Goal: Complete application form: Complete application form

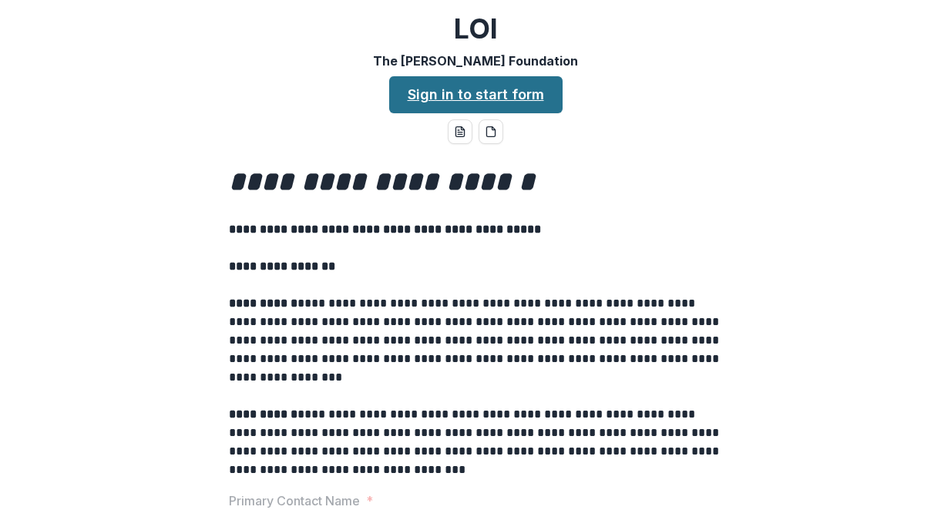
click at [521, 99] on link "Sign in to start form" at bounding box center [475, 94] width 173 height 37
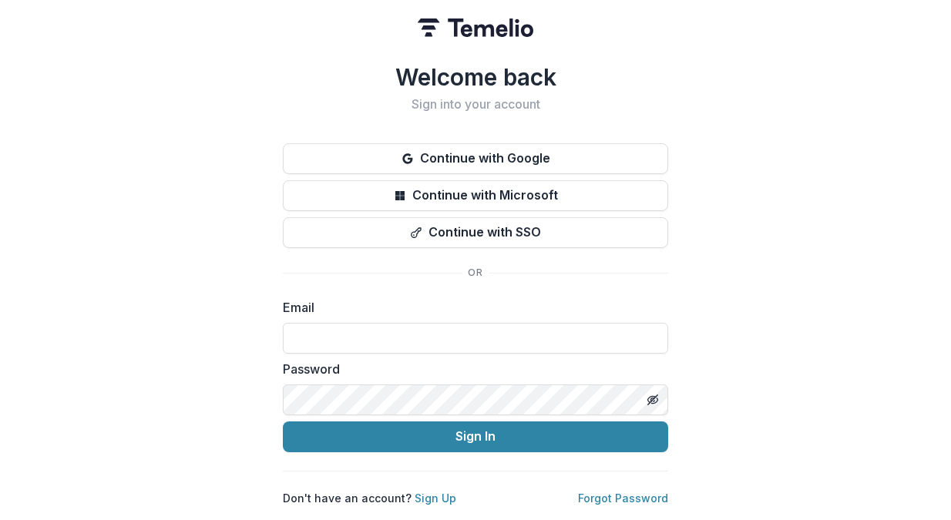
type input "**********"
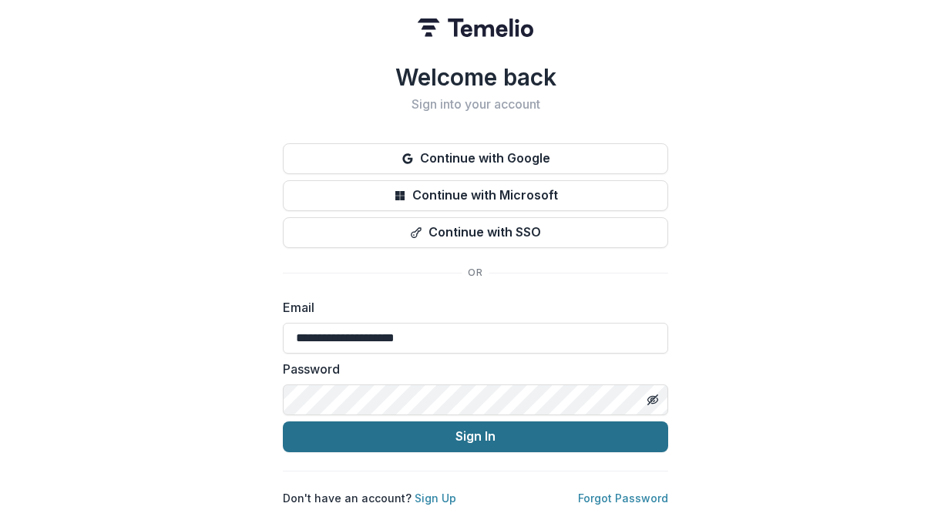
click at [489, 435] on button "Sign In" at bounding box center [475, 436] width 385 height 31
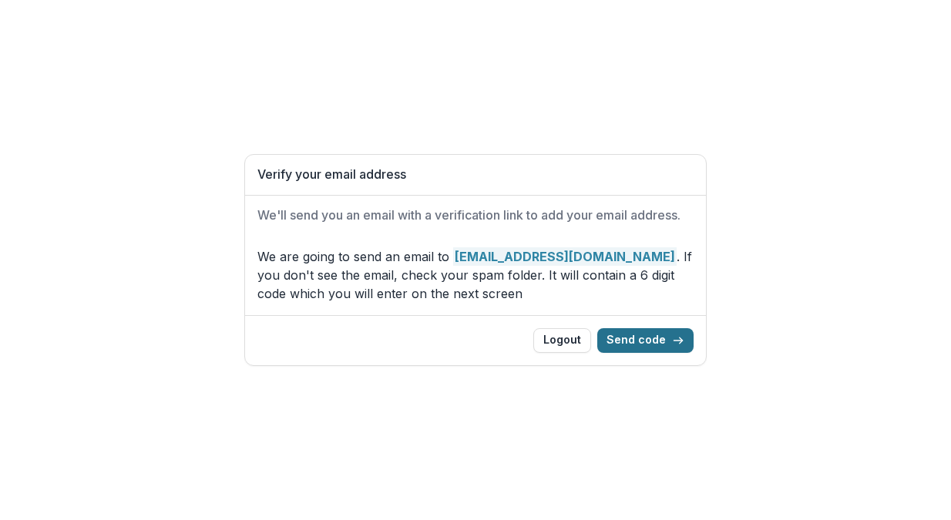
click at [674, 342] on icon "button" at bounding box center [678, 340] width 12 height 12
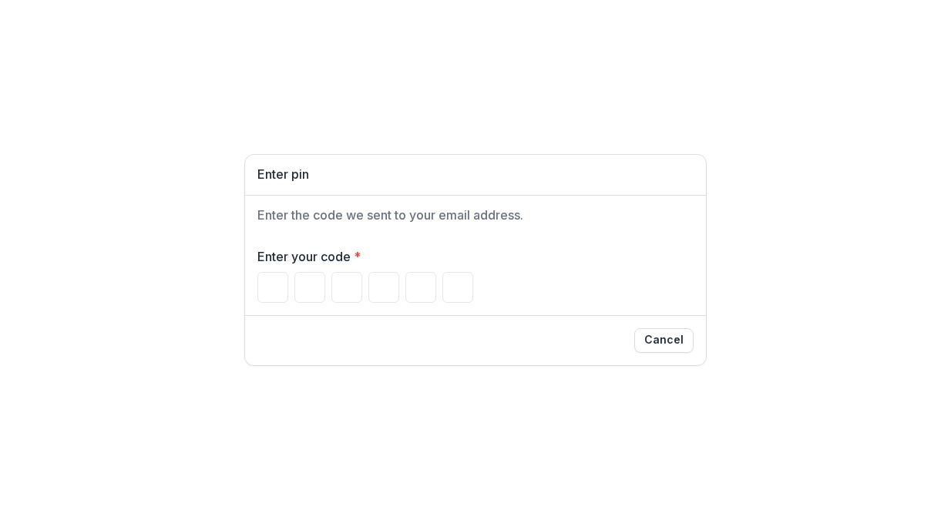
type input "*"
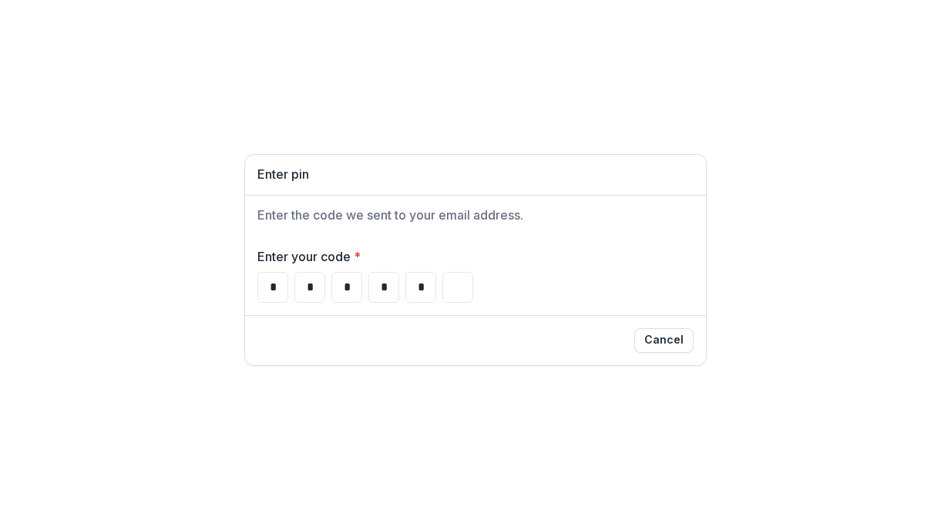
type input "*"
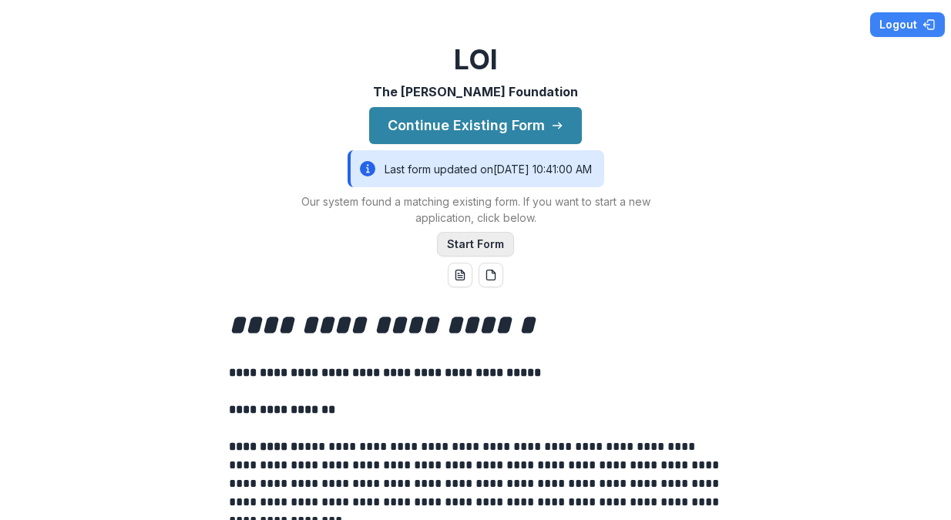
click at [494, 247] on button "Start Form" at bounding box center [475, 244] width 77 height 25
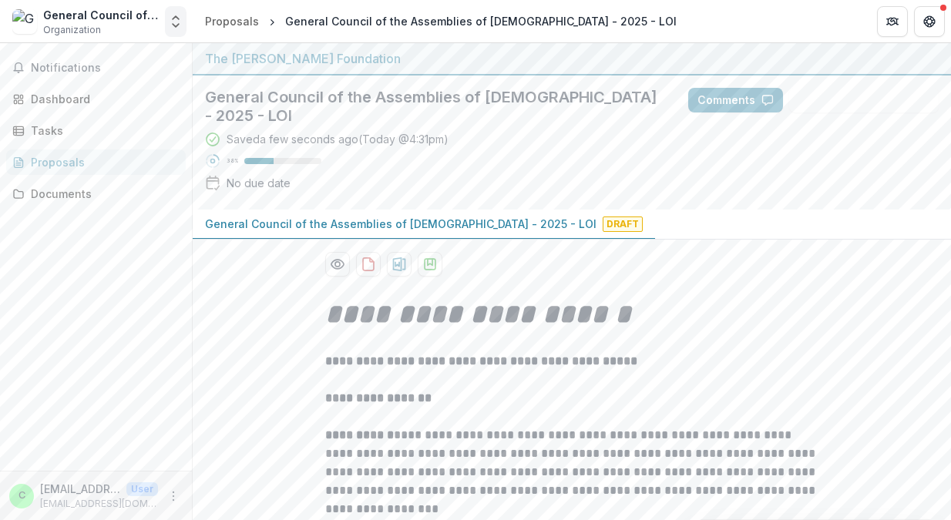
click at [178, 20] on icon "Open entity switcher" at bounding box center [175, 21] width 15 height 15
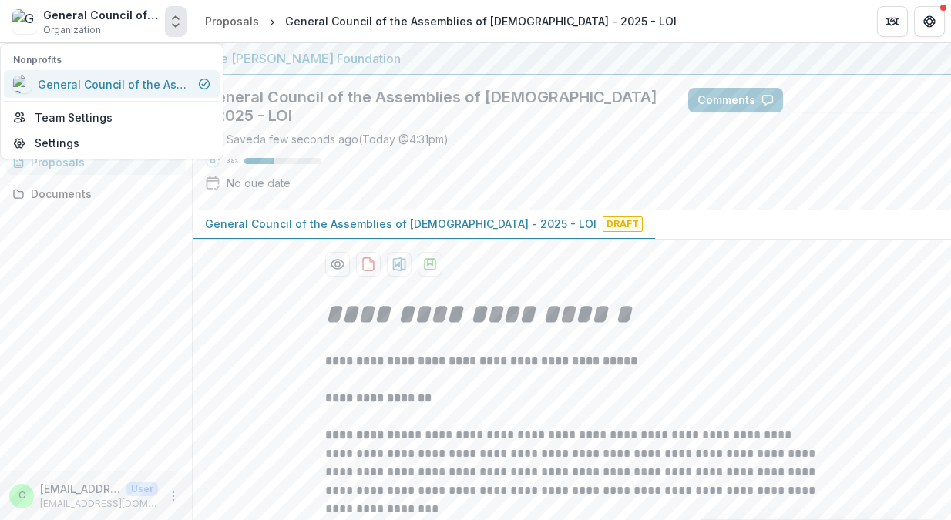
click at [207, 84] on icon at bounding box center [204, 84] width 12 height 12
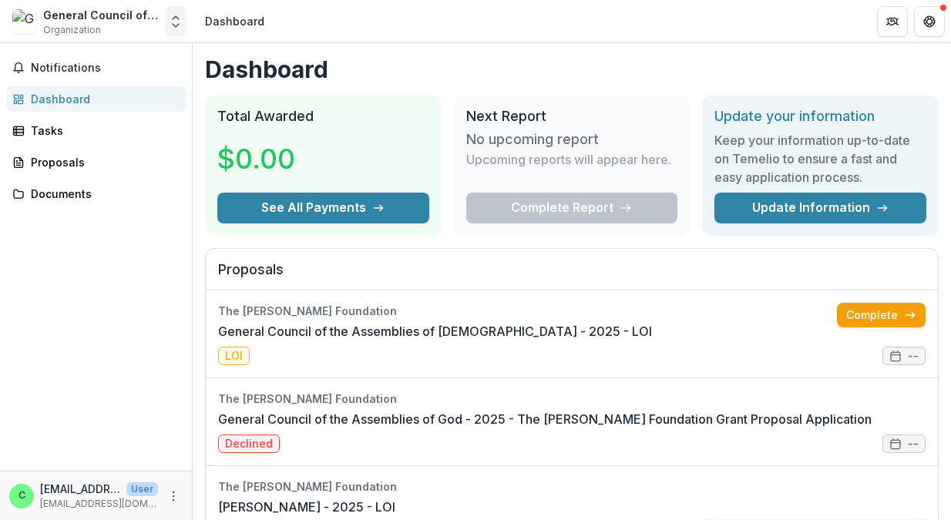
click at [171, 21] on icon "Open entity switcher" at bounding box center [175, 21] width 15 height 15
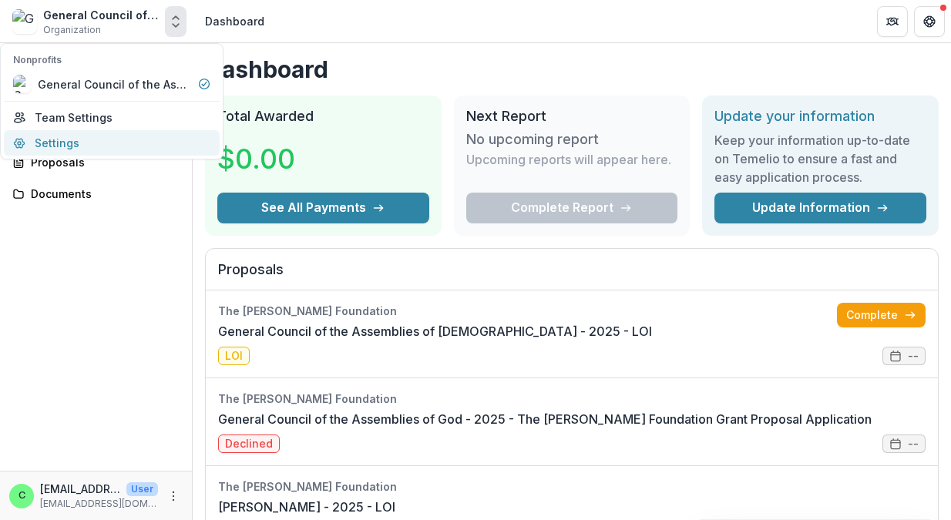
click at [122, 138] on link "Settings" at bounding box center [112, 142] width 216 height 25
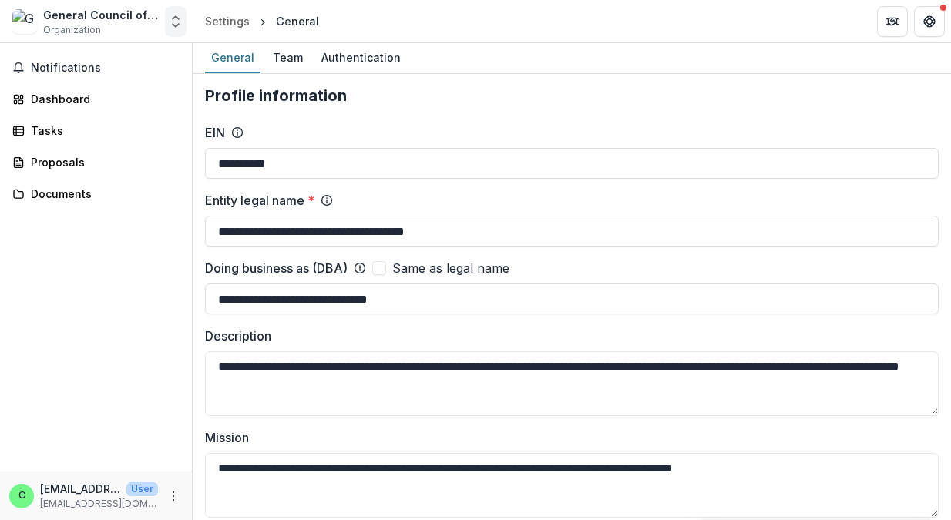
click at [173, 21] on icon "Open entity switcher" at bounding box center [175, 21] width 15 height 15
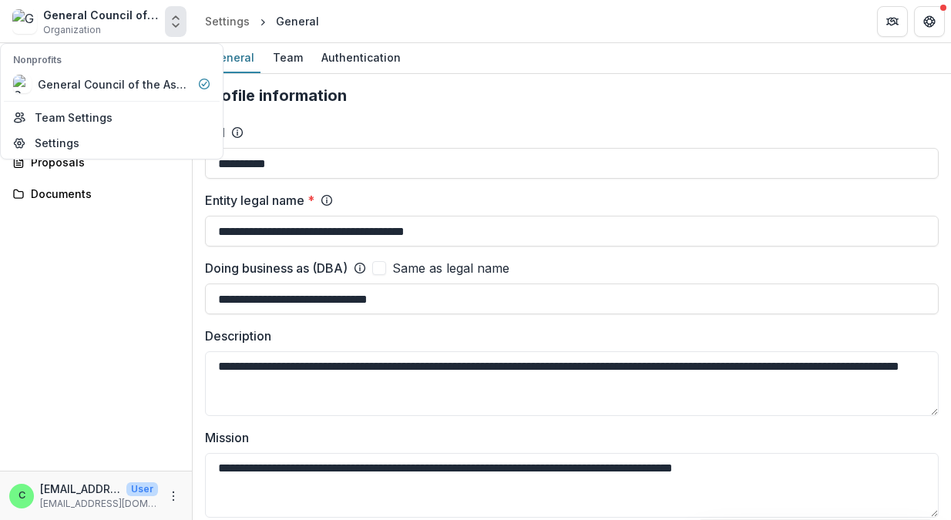
click at [129, 269] on div "Notifications Dashboard Tasks Proposals Documents" at bounding box center [96, 257] width 192 height 428
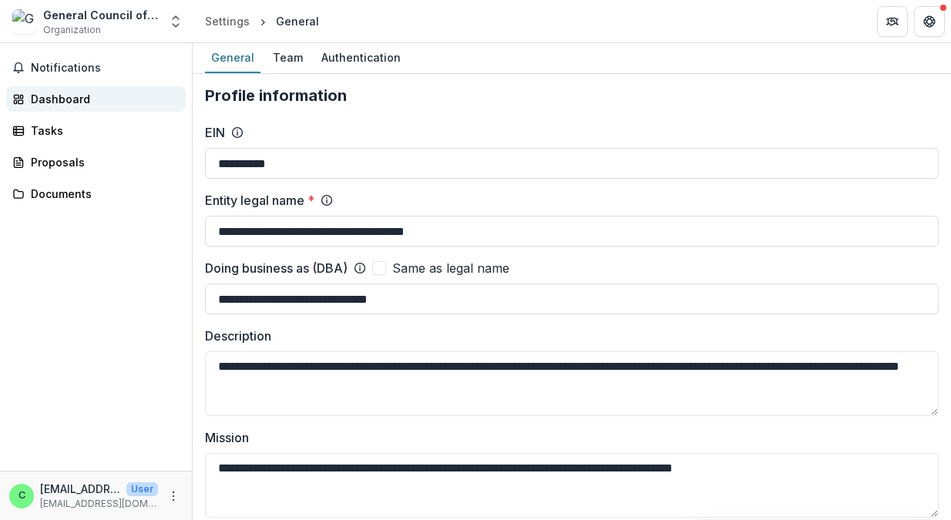
click at [68, 99] on div "Dashboard" at bounding box center [102, 99] width 143 height 16
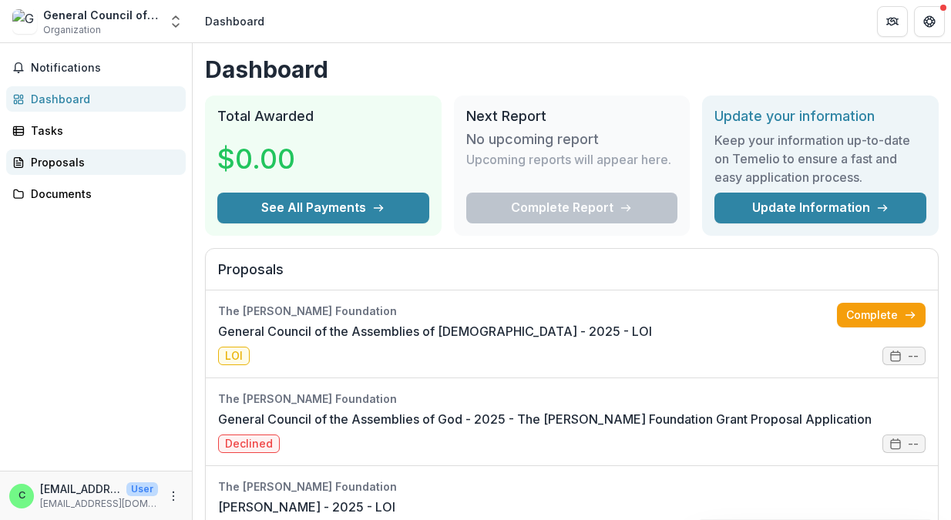
click at [99, 163] on div "Proposals" at bounding box center [102, 162] width 143 height 16
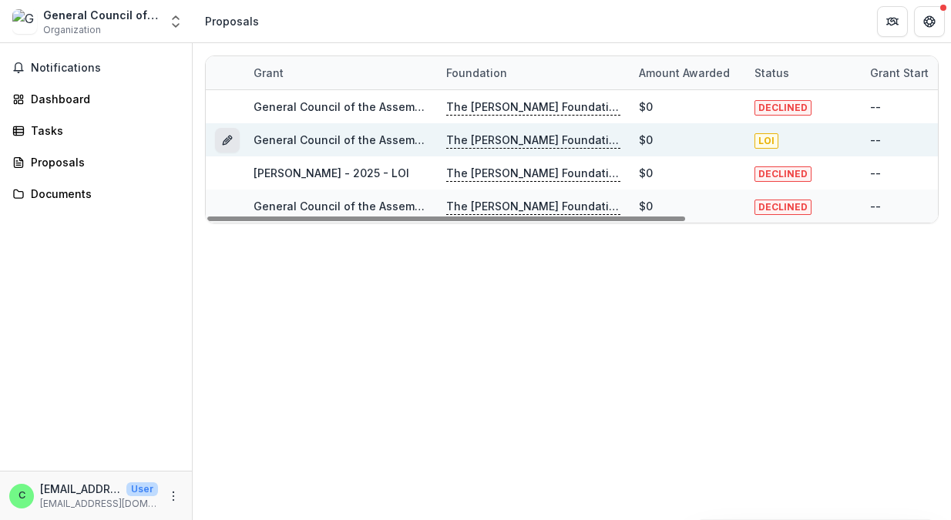
click at [226, 142] on line "Grant fca0be31-0610-4e75-b32f-7b9e4f06f660" at bounding box center [227, 140] width 3 height 3
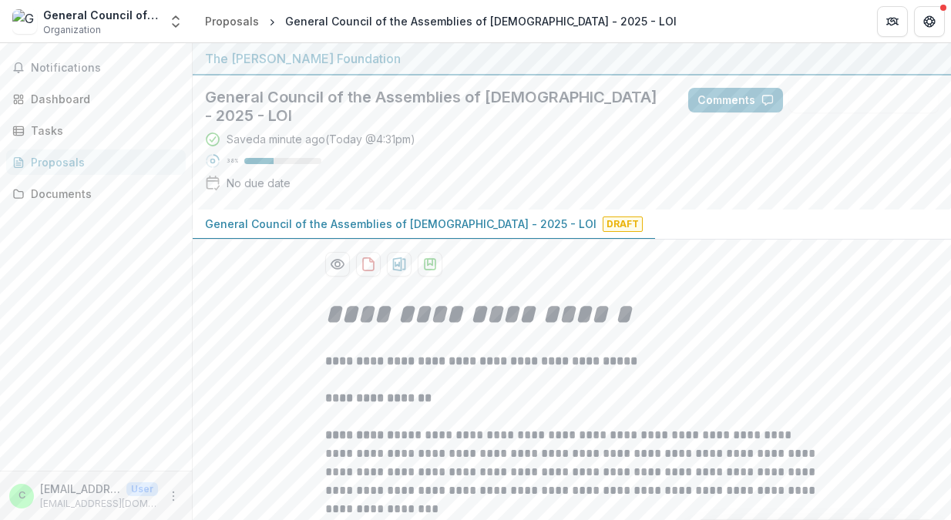
click at [458, 216] on p "General Council of the Assemblies of God - 2025 - LOI" at bounding box center [400, 224] width 391 height 16
click at [457, 216] on p "General Council of the Assemblies of God - 2025 - LOI" at bounding box center [400, 224] width 391 height 16
click at [939, 18] on button "Get Help" at bounding box center [929, 21] width 31 height 31
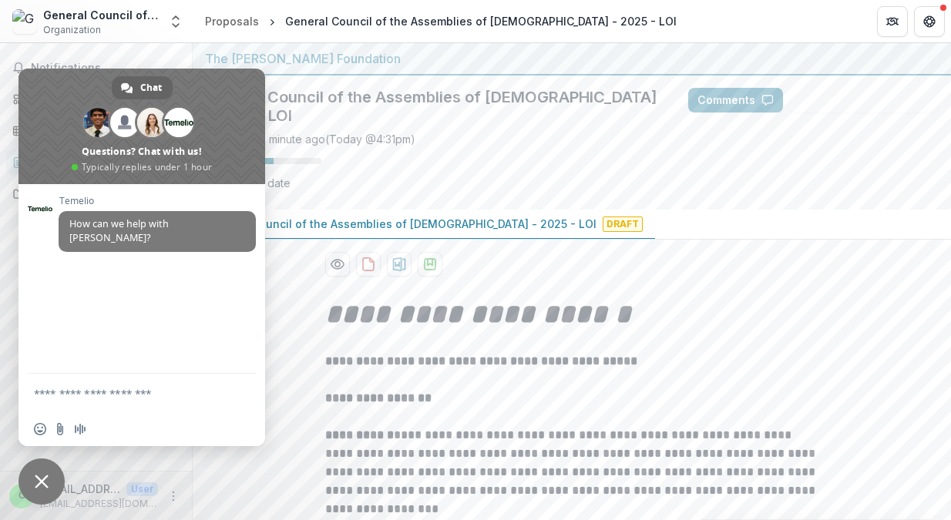
click at [43, 479] on span "Close chat" at bounding box center [42, 482] width 14 height 14
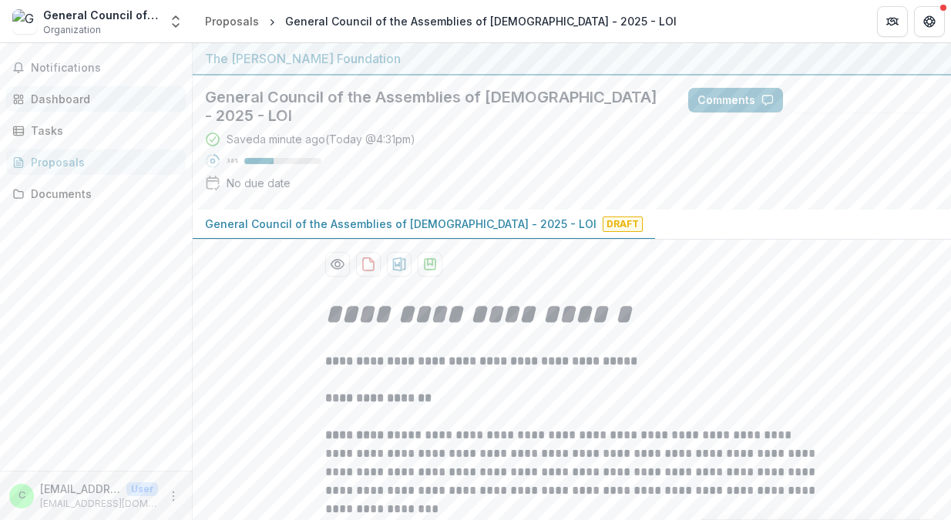
click at [82, 102] on div "Dashboard" at bounding box center [102, 99] width 143 height 16
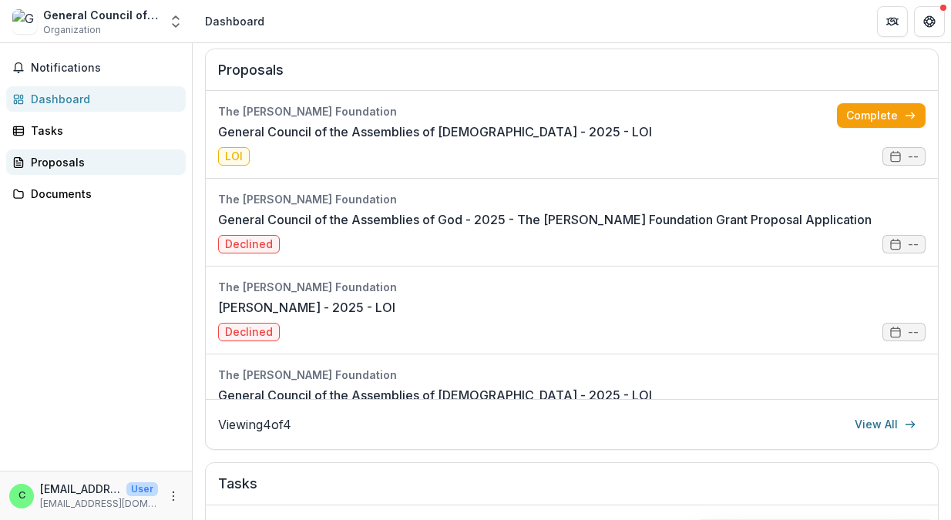
click at [55, 167] on div "Proposals" at bounding box center [102, 162] width 143 height 16
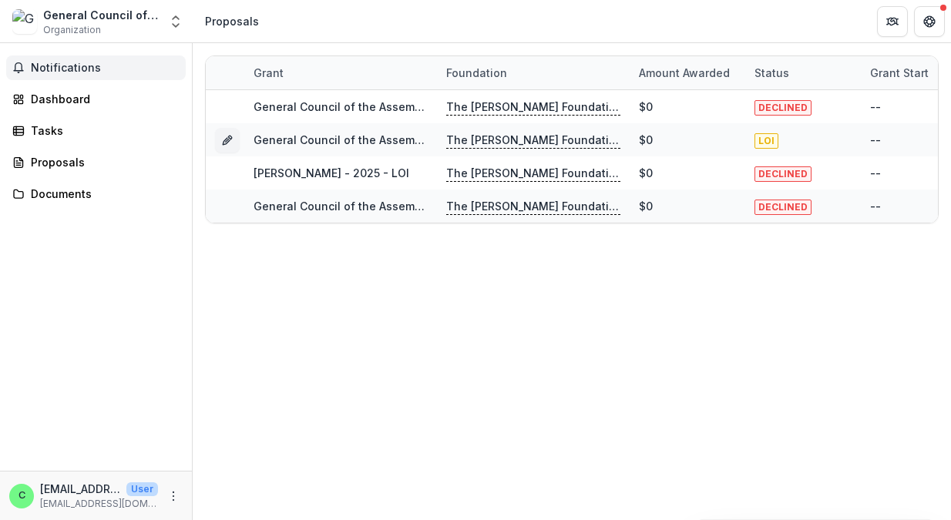
click at [74, 71] on span "Notifications" at bounding box center [105, 68] width 149 height 13
click at [70, 99] on div "Dashboard" at bounding box center [102, 99] width 143 height 16
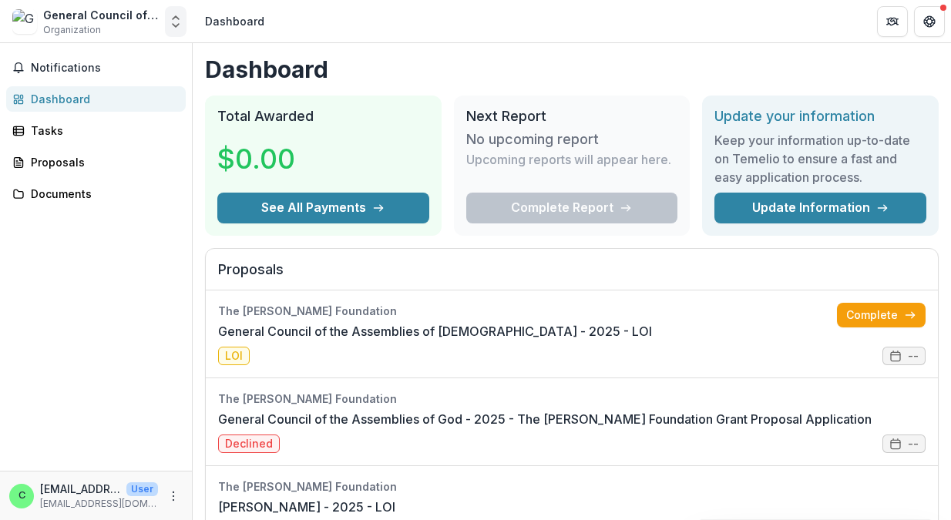
click at [173, 18] on polyline "Open entity switcher" at bounding box center [176, 17] width 6 height 3
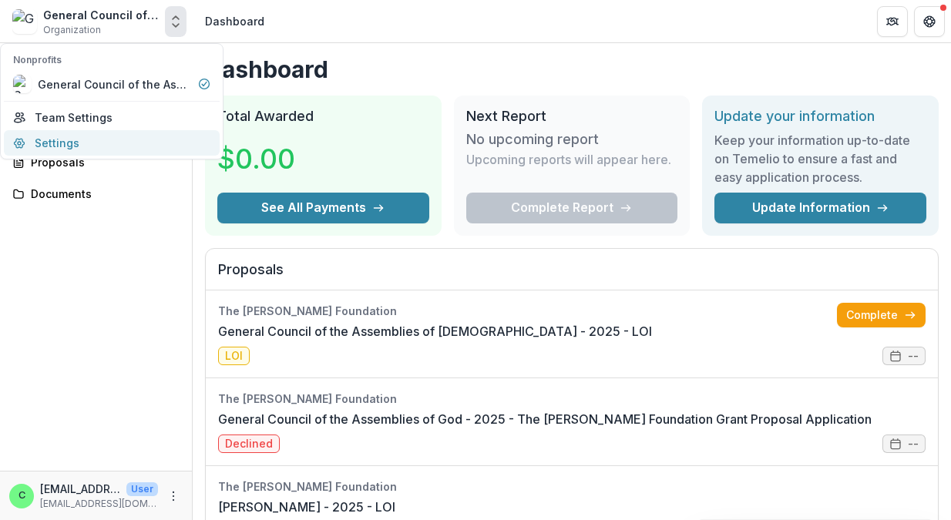
click at [113, 141] on link "Settings" at bounding box center [112, 142] width 216 height 25
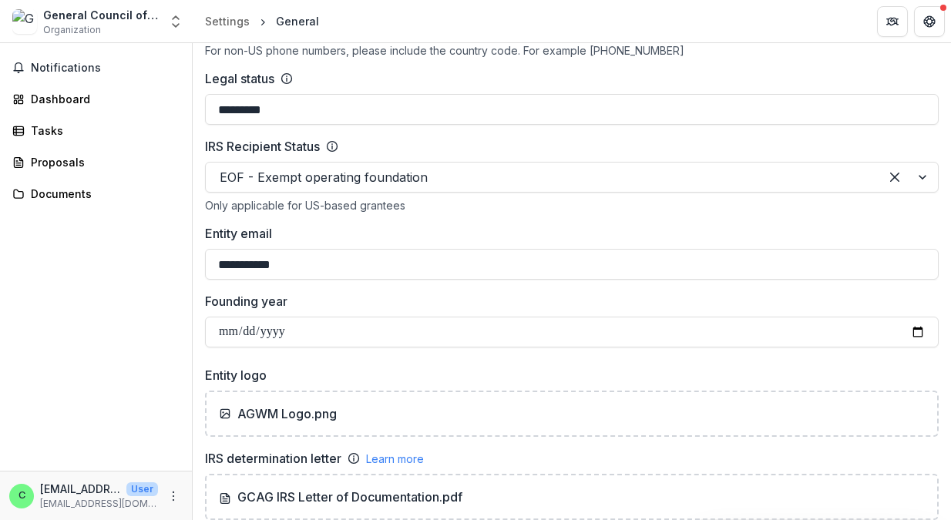
scroll to position [730, 0]
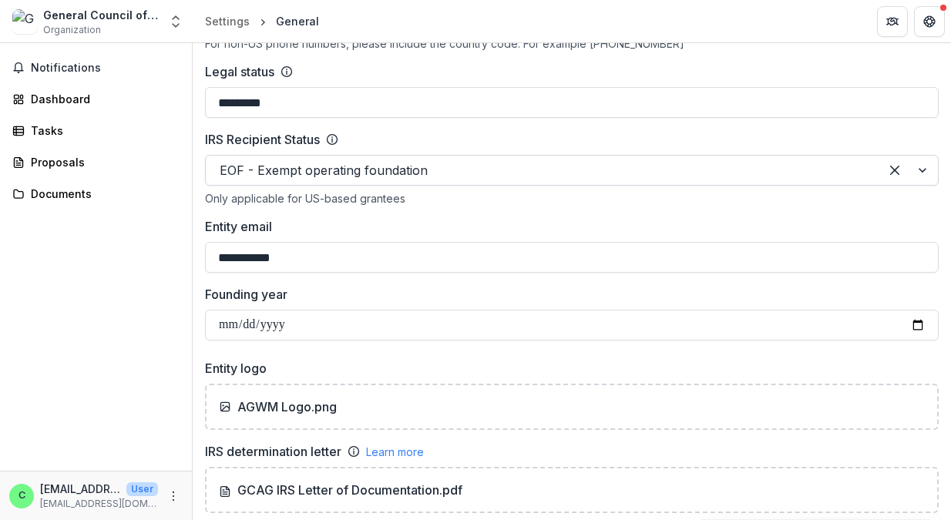
click at [919, 173] on div at bounding box center [908, 170] width 59 height 29
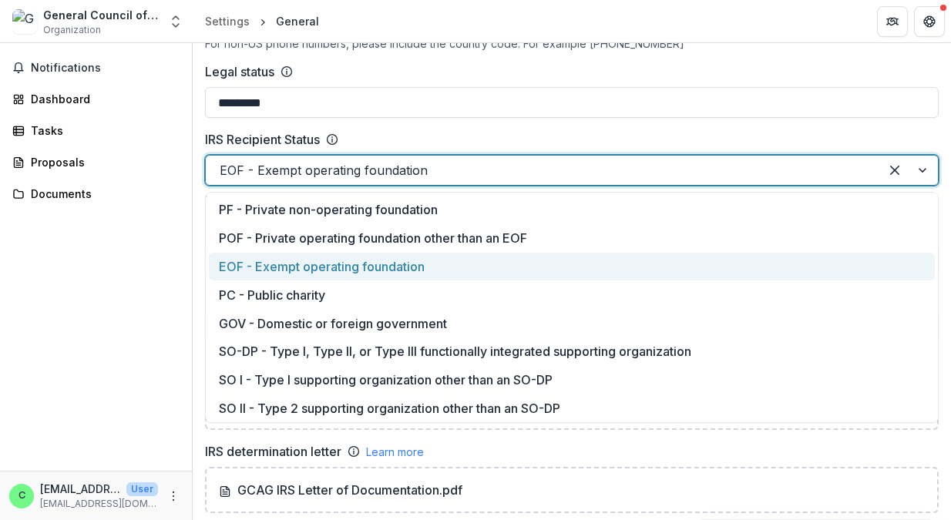
click at [136, 291] on div "Notifications Dashboard Tasks Proposals Documents" at bounding box center [96, 257] width 192 height 428
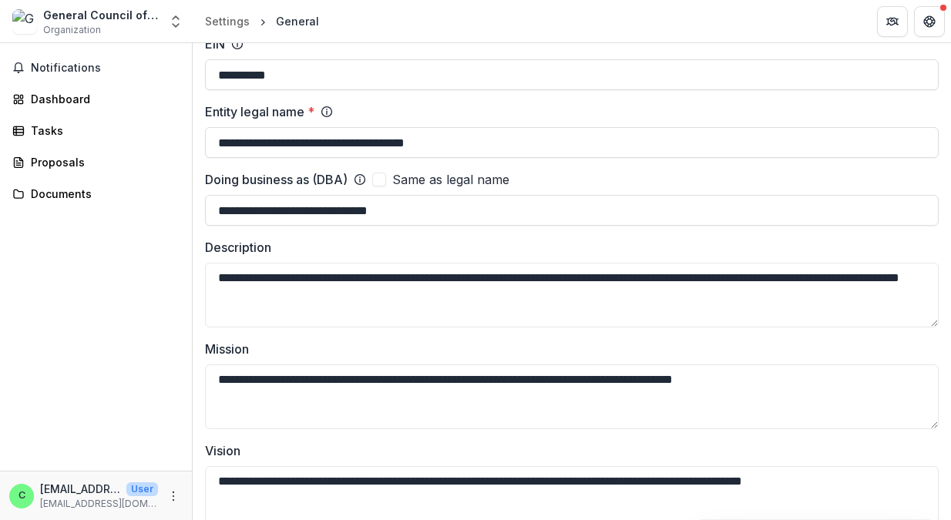
scroll to position [0, 0]
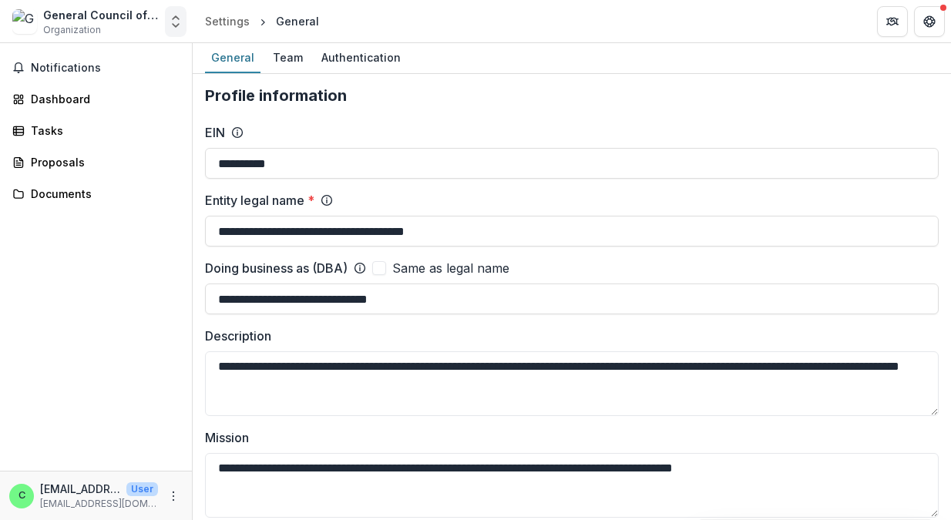
click at [178, 18] on polyline "Open entity switcher" at bounding box center [176, 17] width 6 height 3
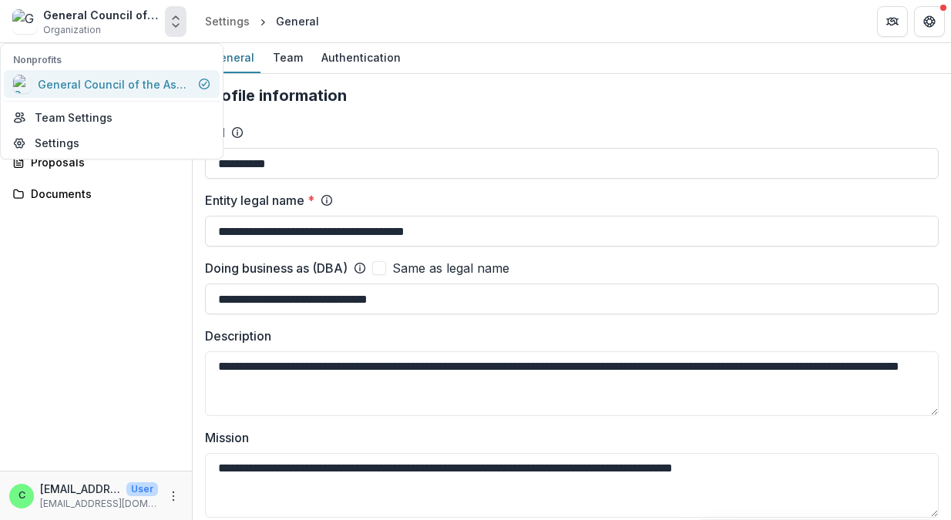
click at [198, 80] on icon at bounding box center [204, 84] width 12 height 12
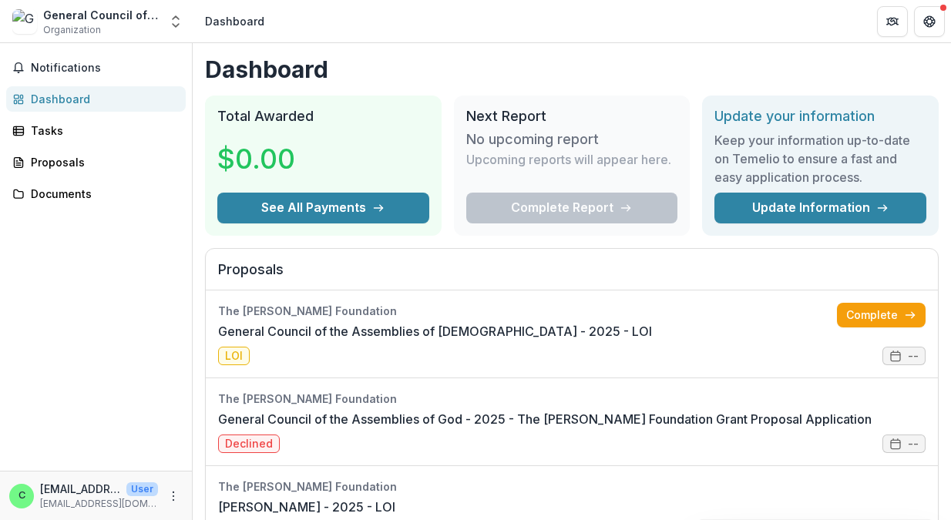
click at [113, 18] on div "General Council of the Assemblies of God" at bounding box center [101, 15] width 116 height 16
click at [930, 18] on icon "Get Help" at bounding box center [930, 17] width 4 height 3
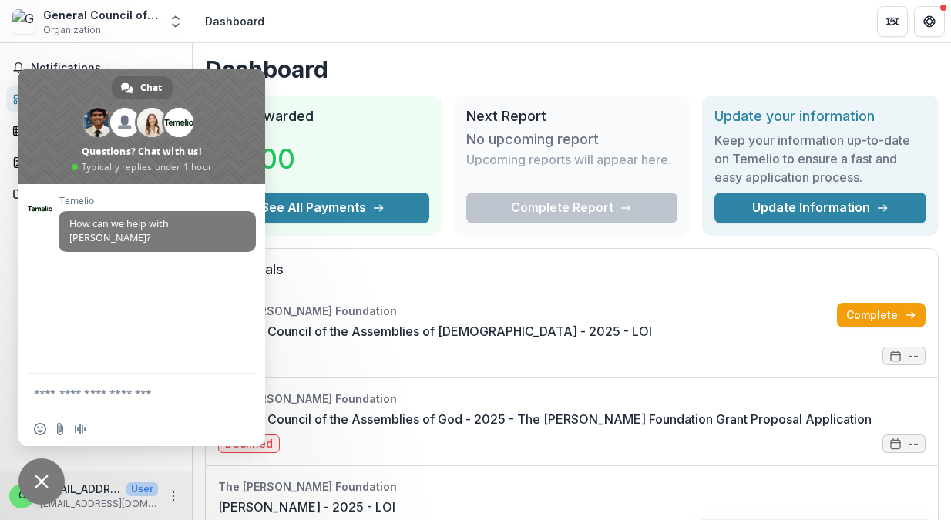
click at [36, 472] on span "Close chat" at bounding box center [41, 481] width 46 height 46
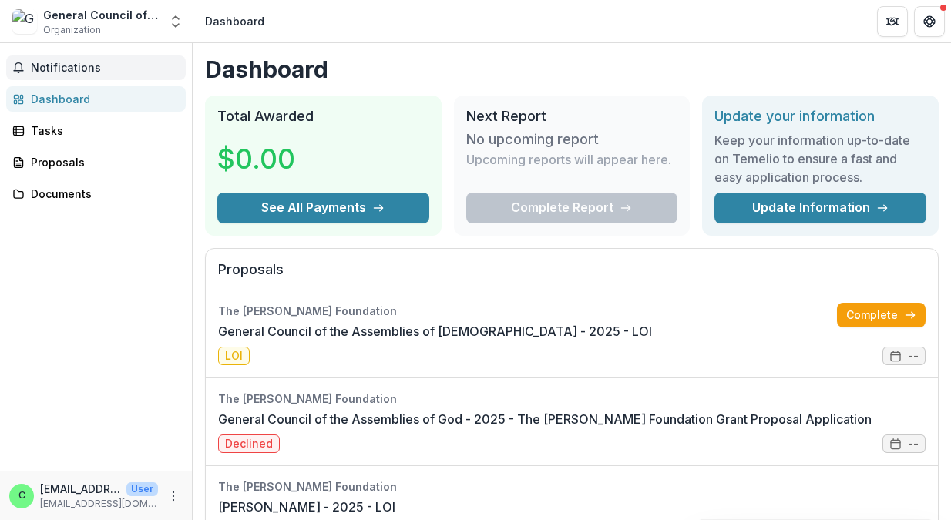
click at [81, 71] on span "Notifications" at bounding box center [105, 68] width 149 height 13
click at [82, 105] on div "Dashboard" at bounding box center [102, 99] width 143 height 16
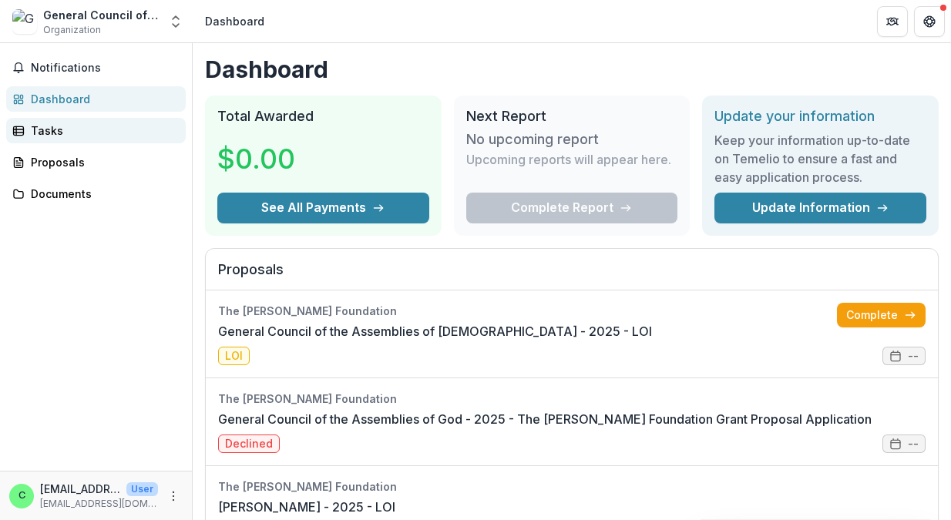
click at [76, 126] on div "Tasks" at bounding box center [102, 131] width 143 height 16
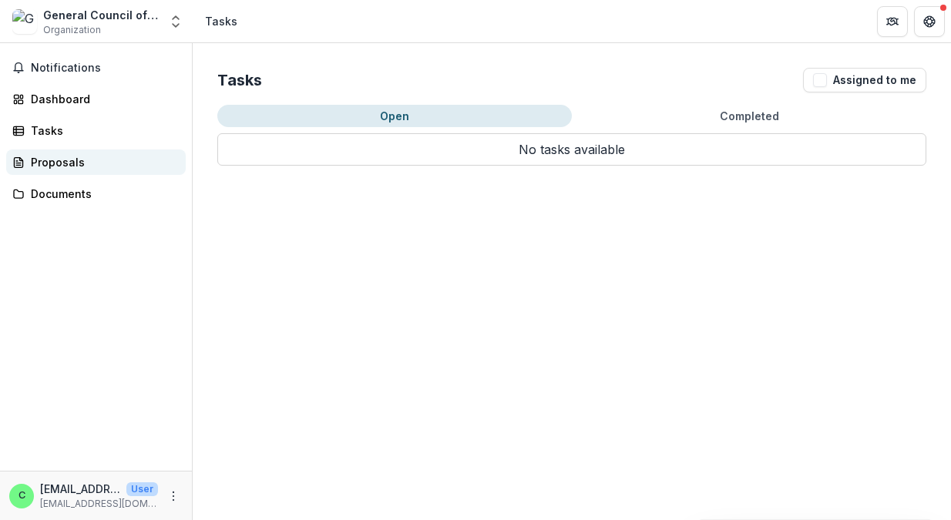
click at [79, 159] on div "Proposals" at bounding box center [102, 162] width 143 height 16
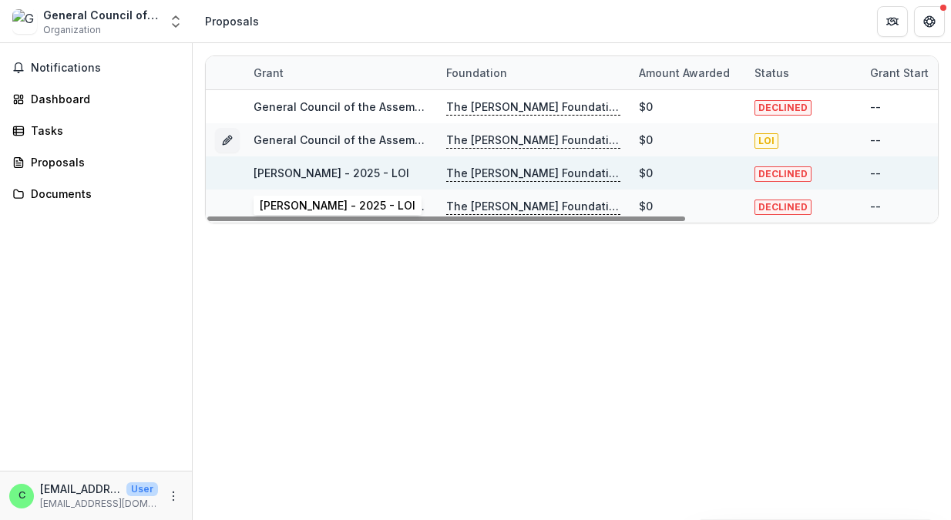
click at [359, 178] on link "Camp Immanuel - 2025 - LOI" at bounding box center [332, 172] width 156 height 13
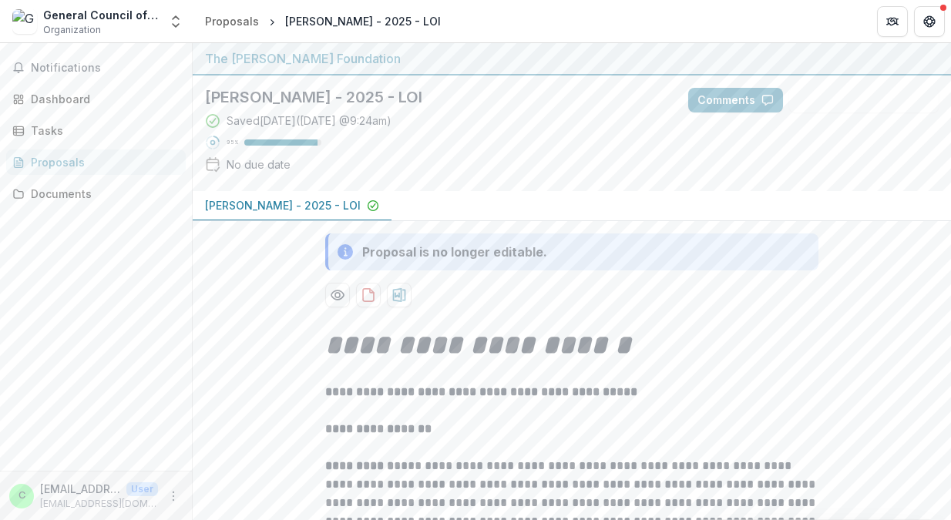
click at [72, 163] on div "Proposals" at bounding box center [102, 162] width 143 height 16
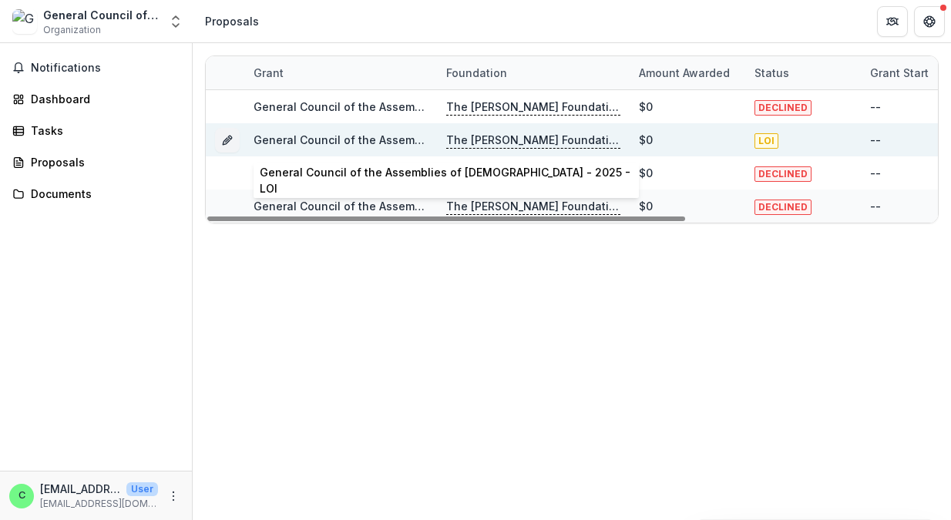
click at [317, 138] on link "General Council of the Assemblies of God - 2025 - LOI" at bounding box center [449, 139] width 391 height 13
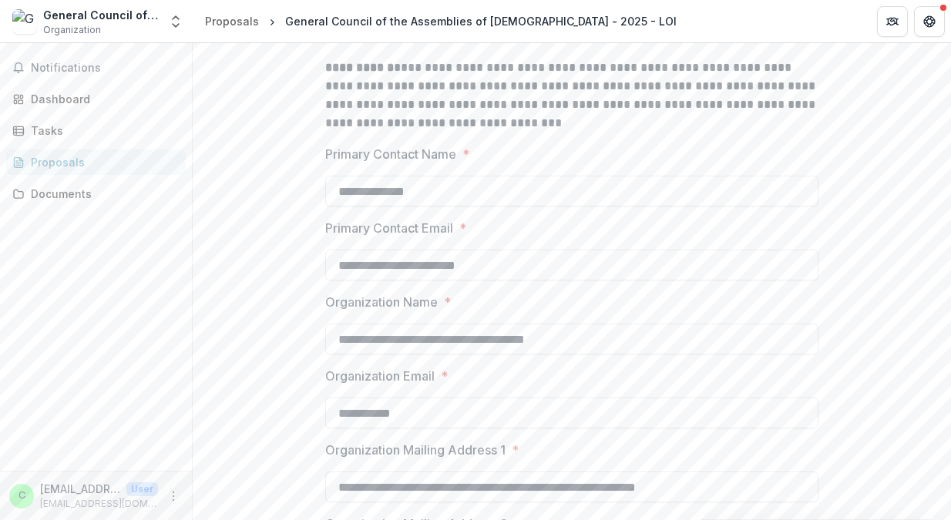
scroll to position [487, 0]
